Goal: Task Accomplishment & Management: Use online tool/utility

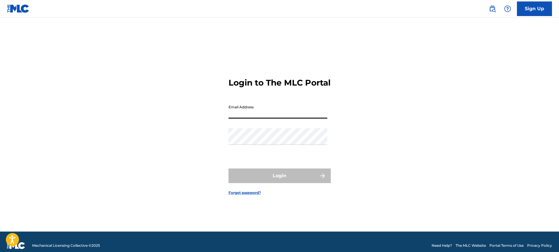
click at [283, 117] on input "Email Address" at bounding box center [278, 110] width 99 height 17
type input "[PERSON_NAME][EMAIL_ADDRESS][DOMAIN_NAME]"
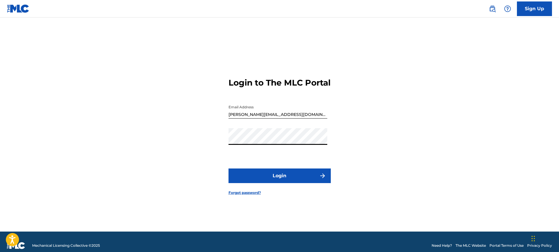
click at [270, 191] on form "Login to The MLC Portal Email Address k.abdelkarim@takwene.com Password Login F…" at bounding box center [280, 132] width 102 height 200
click at [281, 180] on button "Login" at bounding box center [280, 176] width 102 height 15
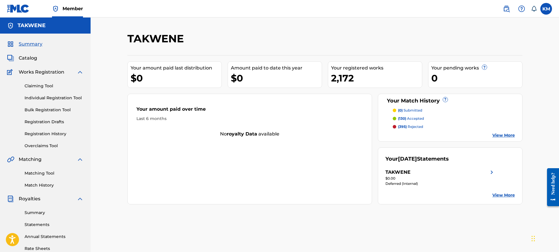
drag, startPoint x: 347, startPoint y: 81, endPoint x: 315, endPoint y: 83, distance: 32.2
click at [347, 81] on div "2,172" at bounding box center [376, 78] width 91 height 13
click at [415, 128] on p "(395) rejected" at bounding box center [410, 126] width 25 height 5
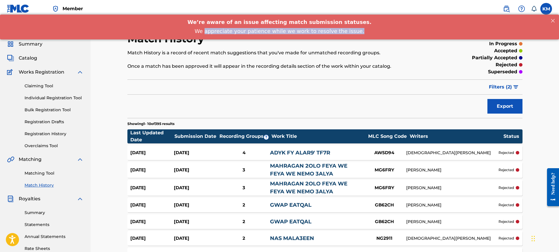
drag, startPoint x: 211, startPoint y: 31, endPoint x: 409, endPoint y: 29, distance: 198.0
click at [409, 29] on div "We appreciate your patience while we work to resolve the issue." at bounding box center [280, 31] width 542 height 6
click at [510, 154] on p "rejected" at bounding box center [506, 152] width 15 height 5
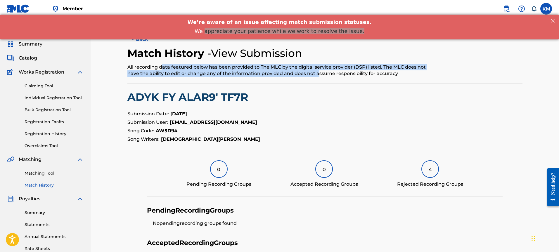
drag, startPoint x: 163, startPoint y: 66, endPoint x: 320, endPoint y: 73, distance: 156.3
click at [319, 73] on div "All recording data featured below has been provided to The MLC by the digital s…" at bounding box center [279, 70] width 304 height 13
click at [35, 45] on span "Summary" at bounding box center [31, 44] width 24 height 7
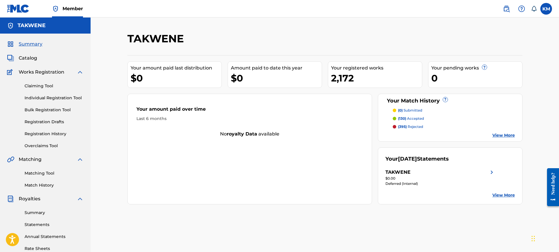
click at [420, 119] on p "(130) accepted" at bounding box center [411, 118] width 26 height 5
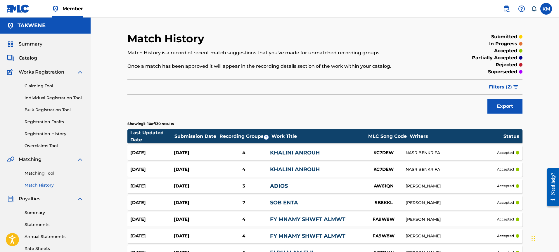
click at [157, 124] on p "Showing 1 - 10 of 130 results" at bounding box center [150, 123] width 46 height 5
click at [30, 43] on span "Summary" at bounding box center [31, 44] width 24 height 7
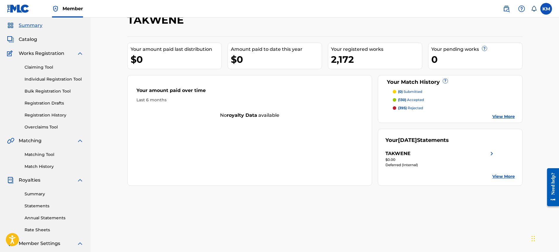
scroll to position [36, 0]
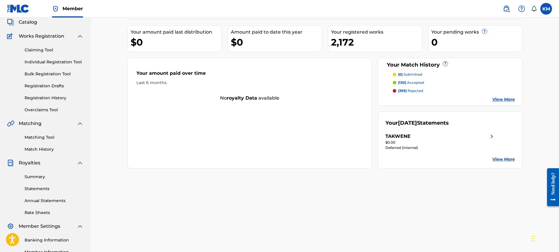
click at [399, 141] on div "$0.00" at bounding box center [441, 142] width 110 height 5
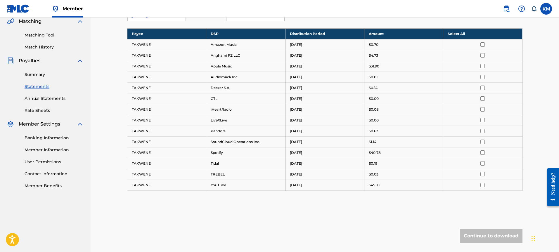
scroll to position [161, 0]
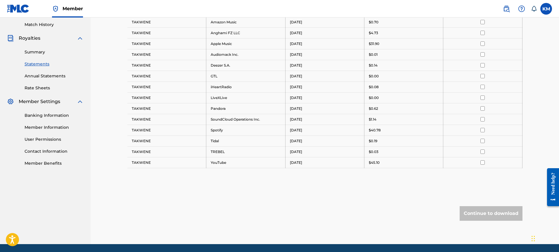
click at [36, 54] on link "Summary" at bounding box center [54, 52] width 59 height 6
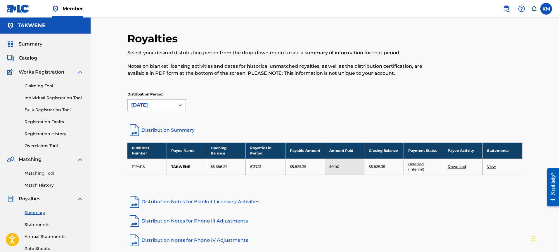
click at [38, 44] on span "Summary" at bounding box center [31, 44] width 24 height 7
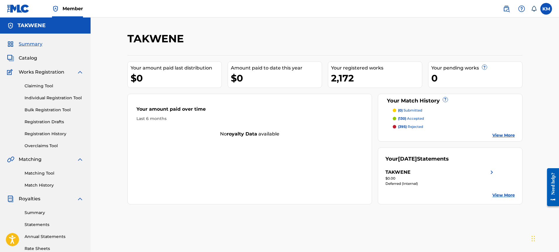
click at [506, 137] on link "View More" at bounding box center [504, 135] width 23 height 6
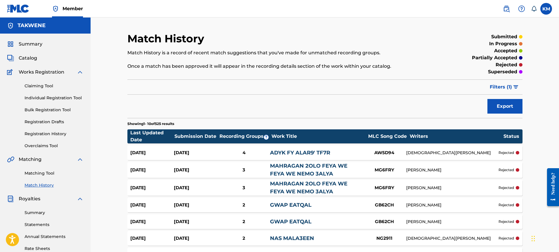
click at [512, 85] on button "Filters ( 1 )" at bounding box center [505, 87] width 36 height 15
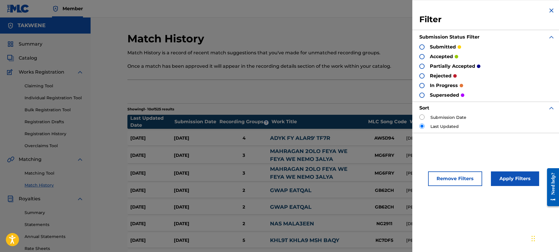
click at [424, 84] on div at bounding box center [422, 85] width 5 height 5
click at [519, 181] on button "Apply Filters" at bounding box center [515, 179] width 48 height 15
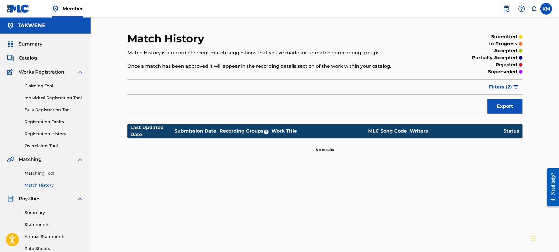
click at [511, 88] on span "Filters ( 2 )" at bounding box center [500, 87] width 23 height 7
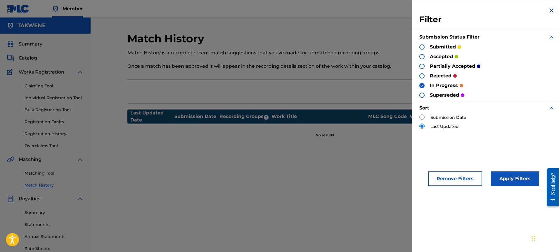
click at [425, 87] on div "in progress" at bounding box center [442, 85] width 44 height 7
click at [418, 86] on div "Filter Submission Status Filter submitted accepted partially accepted rejected …" at bounding box center [488, 70] width 150 height 140
click at [422, 87] on img at bounding box center [422, 86] width 4 height 4
click at [423, 76] on div at bounding box center [422, 75] width 5 height 5
click at [514, 184] on button "Apply Filters" at bounding box center [515, 179] width 48 height 15
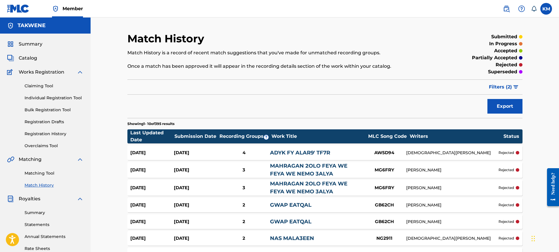
click at [35, 57] on span "Catalog" at bounding box center [28, 58] width 18 height 7
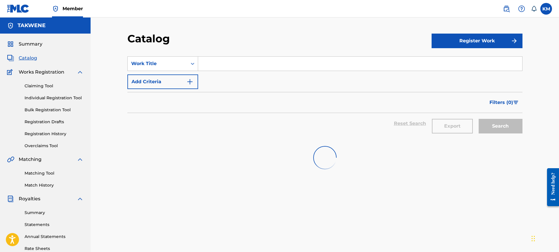
click at [243, 63] on input "Search Form" at bounding box center [360, 64] width 324 height 14
paste input "AW6M08"
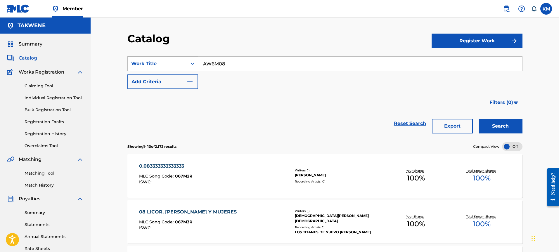
type input "AW6M08"
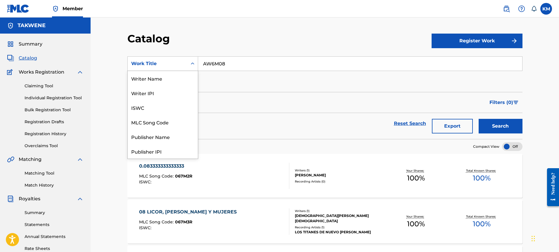
click at [174, 62] on div "Work Title" at bounding box center [157, 63] width 53 height 7
click at [158, 123] on div "MLC Song Code" at bounding box center [163, 122] width 70 height 15
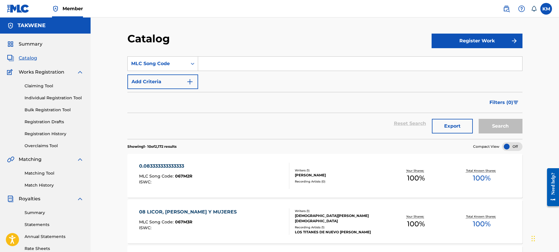
click at [233, 65] on input "Search Form" at bounding box center [360, 64] width 324 height 14
paste input "AW6M08"
type input "AW6M08"
click at [509, 128] on button "Search" at bounding box center [501, 126] width 44 height 15
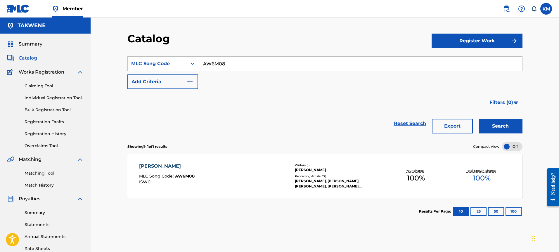
click at [148, 166] on div "ABU MECCA" at bounding box center [167, 166] width 56 height 7
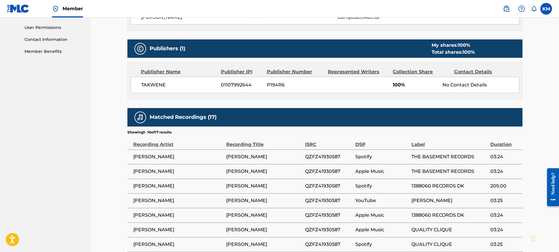
scroll to position [275, 0]
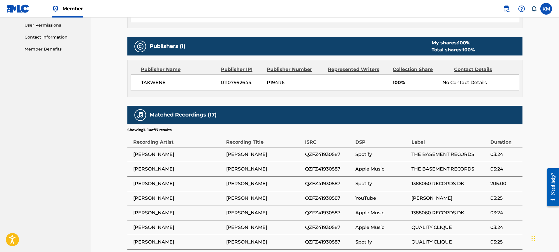
click at [415, 84] on span "100%" at bounding box center [415, 82] width 45 height 7
click at [414, 84] on span "100%" at bounding box center [415, 82] width 45 height 7
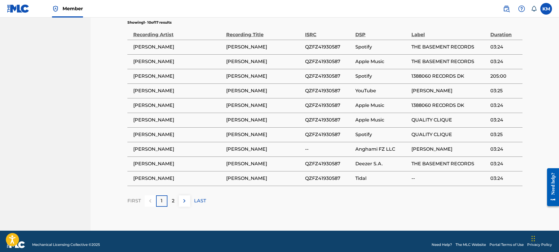
scroll to position [389, 0]
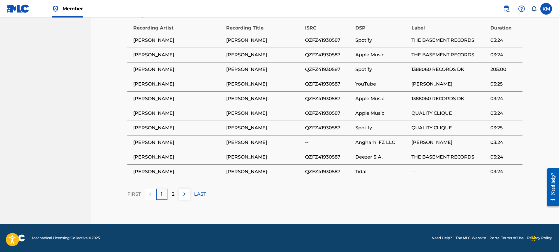
click at [174, 194] on p "2" at bounding box center [173, 194] width 3 height 7
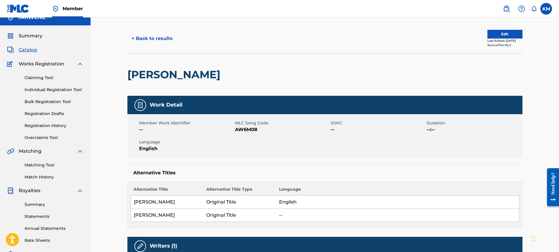
scroll to position [0, 0]
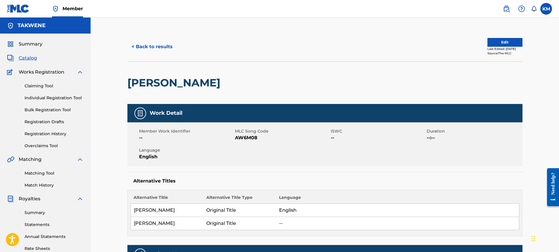
click at [170, 83] on h2 "ABU MECCA" at bounding box center [175, 82] width 96 height 13
click at [168, 83] on h2 "ABU MECCA" at bounding box center [175, 82] width 96 height 13
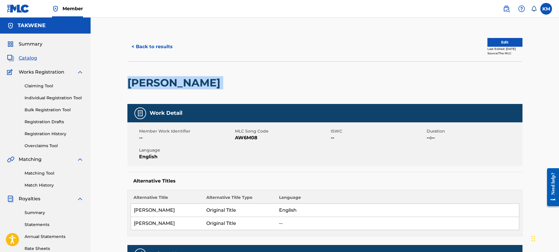
click at [168, 83] on h2 "ABU MECCA" at bounding box center [175, 82] width 96 height 13
copy div "ABU MECCA"
click at [29, 44] on span "Summary" at bounding box center [31, 44] width 24 height 7
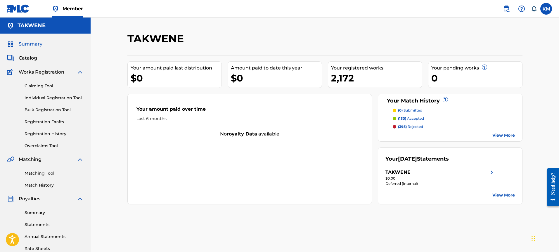
click at [406, 127] on span "(395)" at bounding box center [402, 127] width 9 height 4
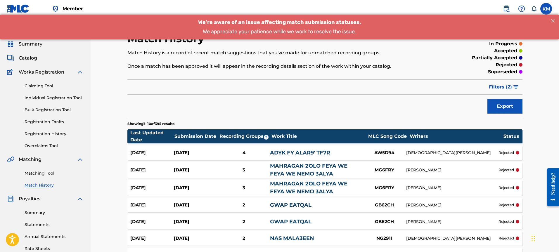
click at [507, 107] on button "Export" at bounding box center [505, 106] width 35 height 15
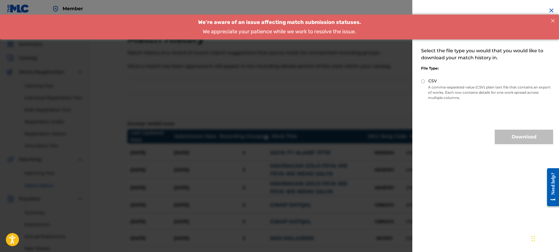
click at [427, 80] on div "CSV" at bounding box center [487, 81] width 132 height 7
drag, startPoint x: 417, startPoint y: 80, endPoint x: 429, endPoint y: 80, distance: 11.7
click at [418, 80] on div "Select download options Select the file type you would that you would like to d…" at bounding box center [488, 75] width 150 height 151
click at [425, 81] on input "CSV" at bounding box center [423, 82] width 4 height 4
radio input "true"
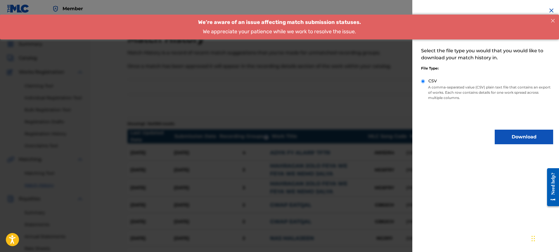
click at [517, 137] on button "Download" at bounding box center [524, 137] width 58 height 15
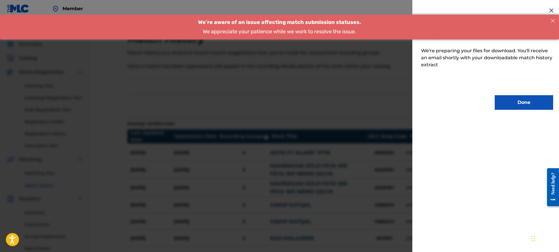
click at [515, 103] on button "Done" at bounding box center [524, 102] width 58 height 15
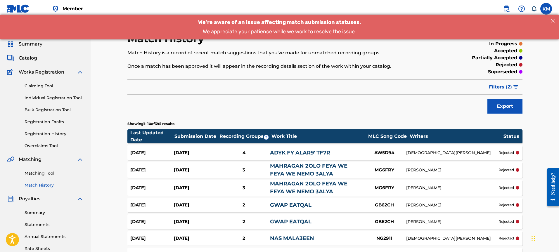
click at [252, 137] on div "Recording Groups ?" at bounding box center [245, 136] width 53 height 7
click at [464, 151] on div "ISLAM SHAWKY" at bounding box center [452, 153] width 92 height 6
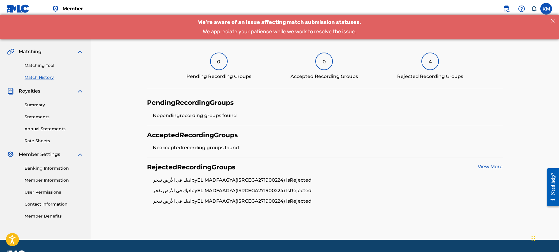
scroll to position [124, 0]
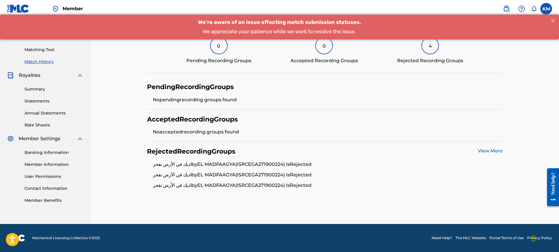
drag, startPoint x: 216, startPoint y: 121, endPoint x: 258, endPoint y: 119, distance: 41.9
click at [258, 119] on div "Accepted Recording Groups" at bounding box center [325, 119] width 356 height 8
click at [175, 85] on h4 "Pending Recording Groups" at bounding box center [190, 87] width 87 height 8
drag, startPoint x: 175, startPoint y: 85, endPoint x: 196, endPoint y: 85, distance: 21.1
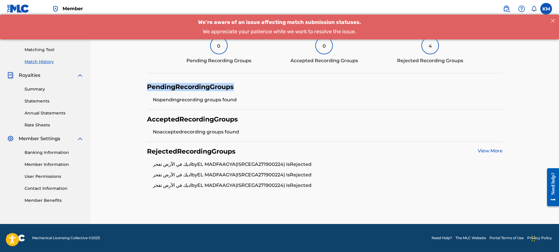
click at [183, 86] on h4 "Pending Recording Groups" at bounding box center [190, 87] width 87 height 8
click at [231, 59] on div "0 Pending Recording Groups" at bounding box center [219, 50] width 65 height 27
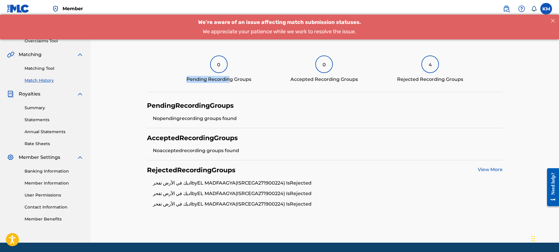
scroll to position [101, 0]
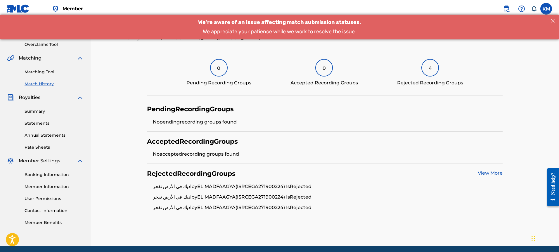
click at [438, 81] on div "Rejected Recording Groups" at bounding box center [430, 83] width 66 height 7
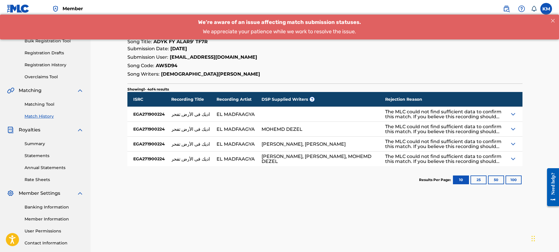
scroll to position [73, 0]
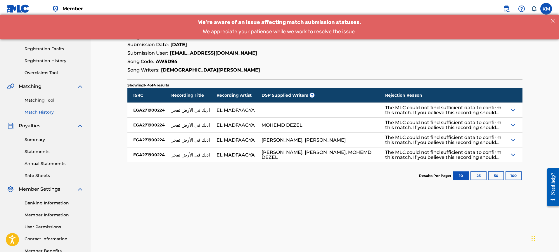
click at [512, 110] on img at bounding box center [513, 110] width 7 height 7
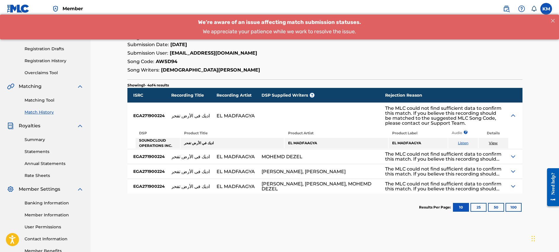
click at [417, 110] on div "The MLC could not find sufficient data to confirm this match. If you believe th…" at bounding box center [443, 116] width 117 height 20
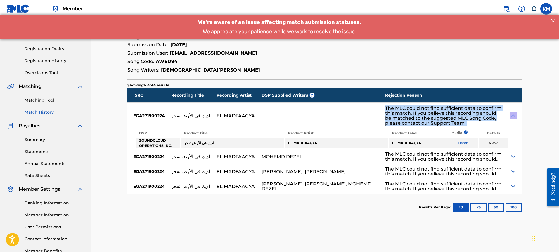
click at [417, 110] on div "The MLC could not find sufficient data to confirm this match. If you believe th…" at bounding box center [443, 116] width 117 height 20
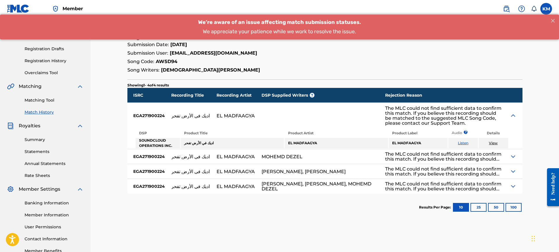
click at [352, 160] on div "MOHEMD DEZEL" at bounding box center [324, 156] width 124 height 15
click at [344, 158] on div "MOHEMD DEZEL" at bounding box center [324, 156] width 124 height 15
click at [511, 160] on img at bounding box center [513, 156] width 7 height 7
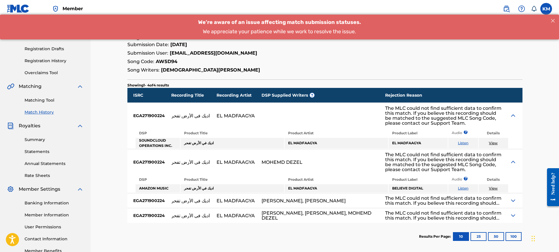
click at [491, 144] on link "View" at bounding box center [493, 143] width 9 height 4
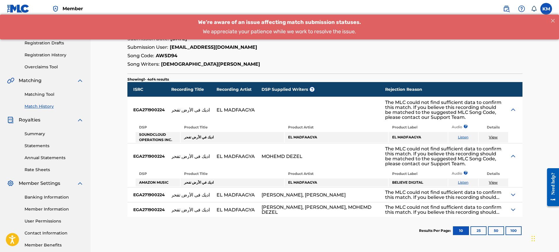
scroll to position [110, 0]
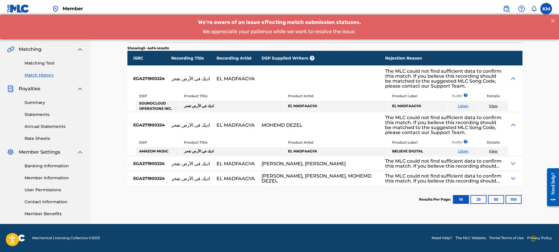
click at [258, 16] on div "We’re aware of an issue affecting match submission statuses. We appreciate your…" at bounding box center [279, 26] width 559 height 25
drag, startPoint x: 258, startPoint y: 16, endPoint x: 360, endPoint y: 26, distance: 101.9
click at [264, 19] on div "We’re aware of an issue affecting match submission statuses. We appreciate your…" at bounding box center [279, 26] width 559 height 25
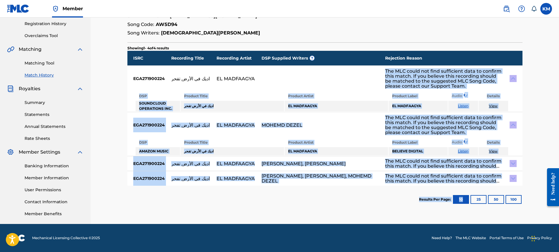
drag, startPoint x: 460, startPoint y: 213, endPoint x: 348, endPoint y: 74, distance: 178.0
click at [349, 75] on div "< Back Match History - View Submission All recording data featured below has be…" at bounding box center [324, 68] width 395 height 292
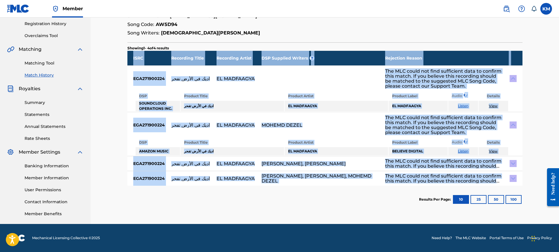
drag, startPoint x: 261, startPoint y: 49, endPoint x: 444, endPoint y: 191, distance: 231.5
click at [444, 191] on div "< Back Match History - View Submission All recording data featured below has be…" at bounding box center [324, 68] width 395 height 292
click at [515, 164] on img at bounding box center [513, 163] width 7 height 7
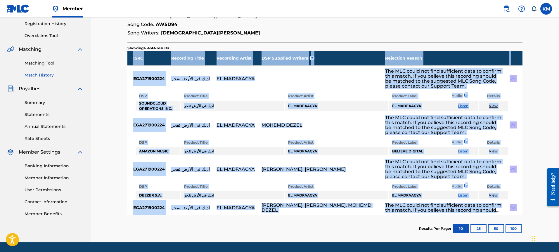
click at [511, 208] on img at bounding box center [513, 207] width 7 height 7
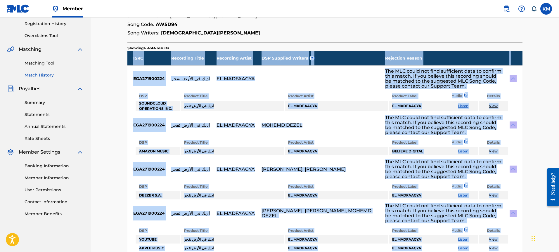
scroll to position [0, 0]
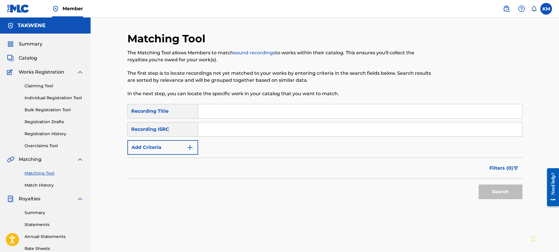
click at [234, 111] on input "Search Form" at bounding box center [360, 111] width 324 height 14
paste input "ABU MECCA"
type input "ABU MECCA"
click at [500, 194] on button "Search" at bounding box center [501, 192] width 44 height 15
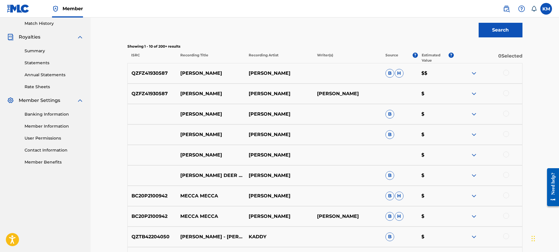
scroll to position [161, 0]
click at [213, 77] on p "ABU MECCA" at bounding box center [211, 74] width 68 height 7
click at [157, 73] on p "QZFZ41930587" at bounding box center [152, 74] width 49 height 7
click at [224, 75] on p "ABU MECCA" at bounding box center [211, 74] width 68 height 7
click at [242, 73] on p "ABU MECCA" at bounding box center [211, 74] width 68 height 7
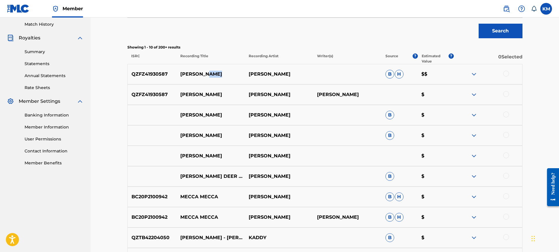
click at [242, 73] on p "ABU MECCA" at bounding box center [211, 74] width 68 height 7
click at [477, 73] on img at bounding box center [474, 74] width 7 height 7
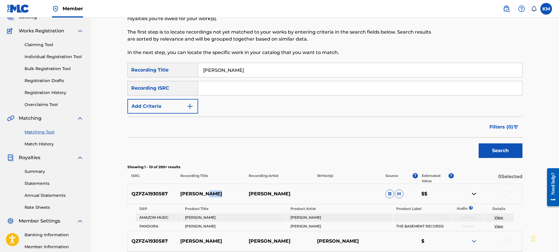
scroll to position [38, 0]
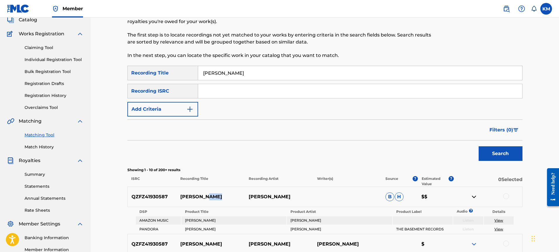
click at [48, 106] on link "Overclaims Tool" at bounding box center [54, 108] width 59 height 6
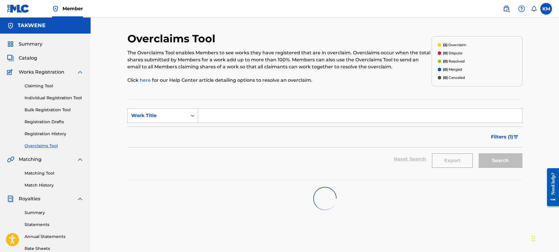
click at [225, 115] on input "Search Form" at bounding box center [360, 116] width 324 height 14
paste input "ABU MECCA"
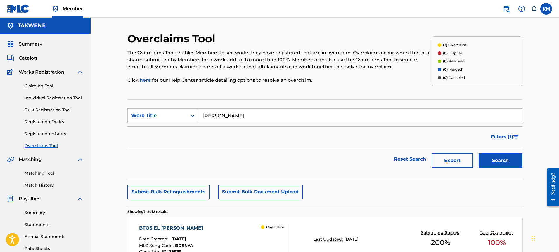
type input "ABU MECCA"
click at [514, 160] on button "Search" at bounding box center [501, 161] width 44 height 15
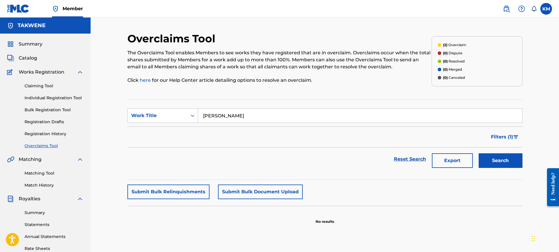
click at [496, 163] on button "Search" at bounding box center [501, 161] width 44 height 15
